Goal: Task Accomplishment & Management: Manage account settings

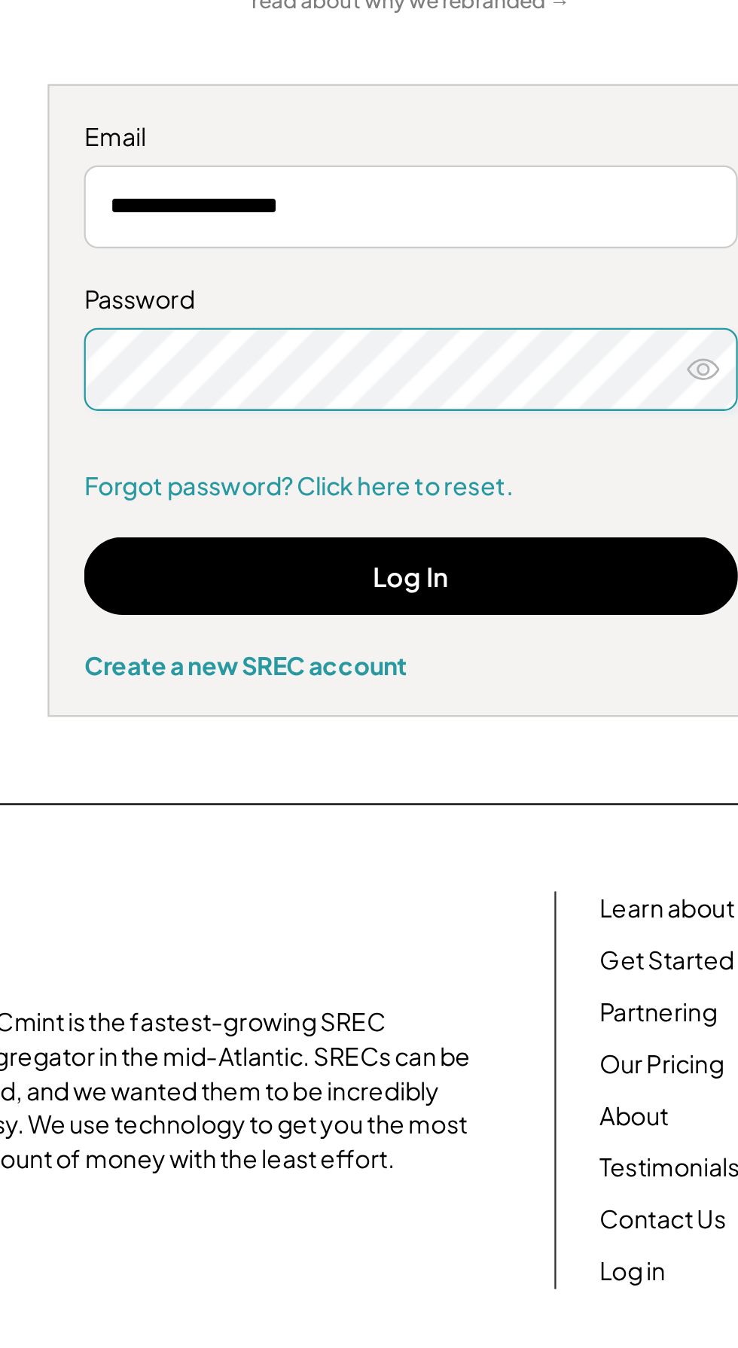
click at [373, 418] on button "Log In" at bounding box center [369, 411] width 285 height 34
click at [379, 418] on button "Log In" at bounding box center [369, 411] width 285 height 34
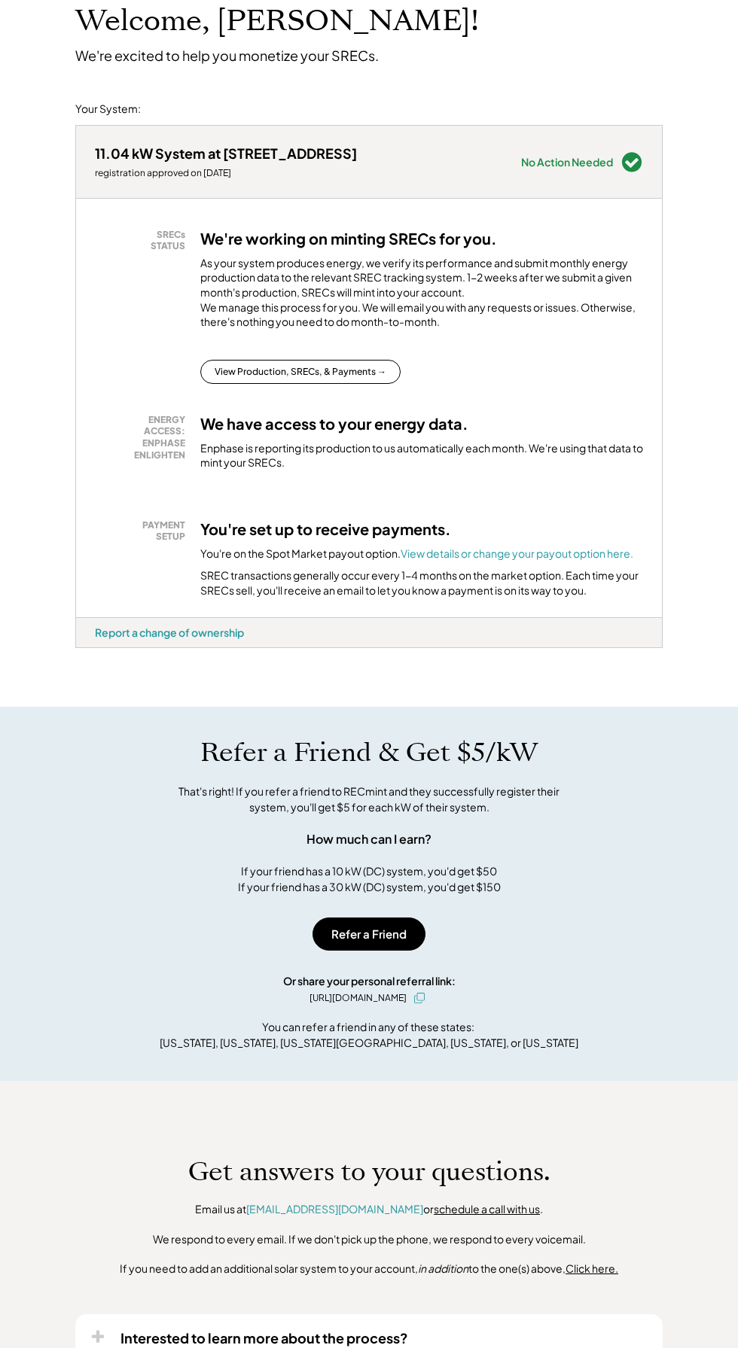
scroll to position [103, 0]
click at [309, 470] on div "Enphase is reporting its production to us automatically each month. We're using…" at bounding box center [421, 454] width 443 height 29
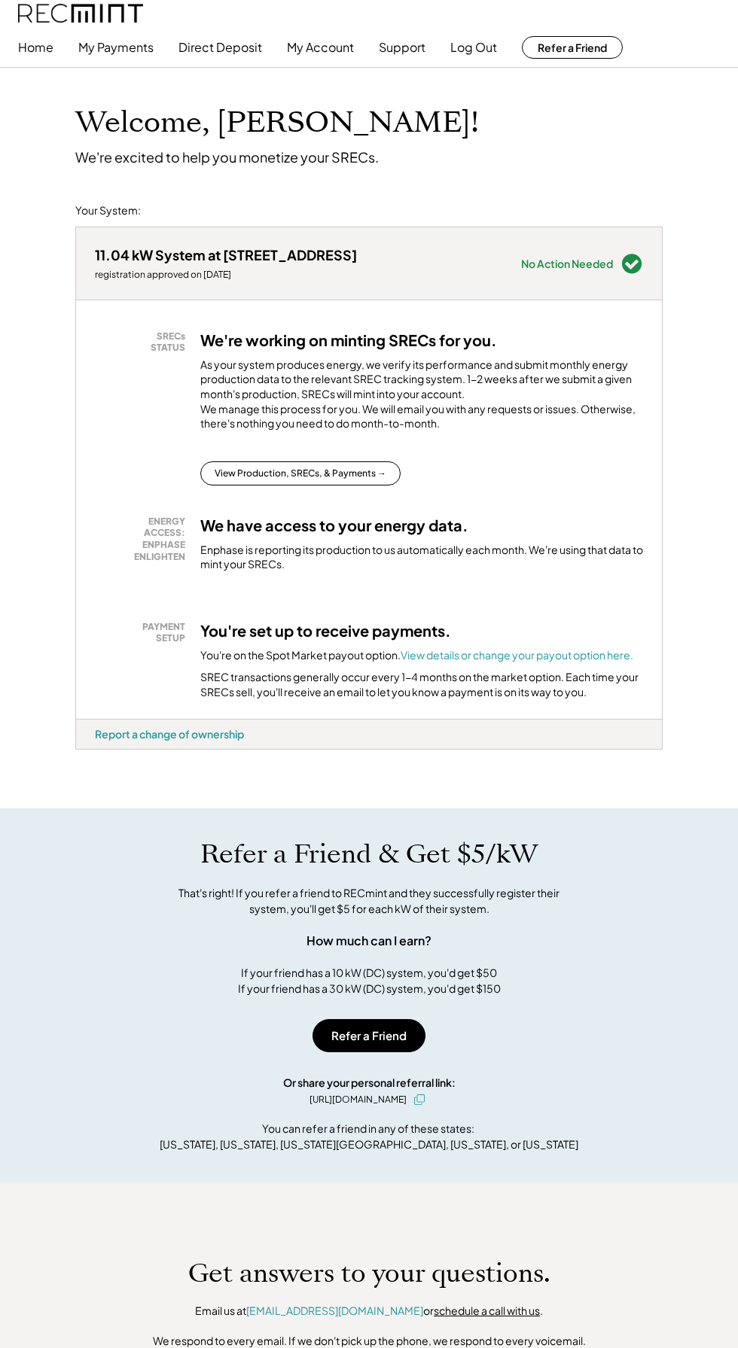
scroll to position [0, 0]
